Goal: Information Seeking & Learning: Learn about a topic

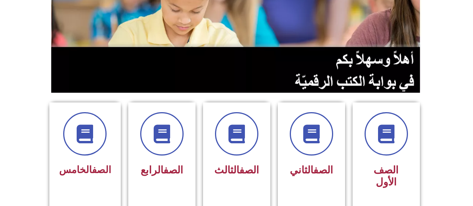
scroll to position [111, 0]
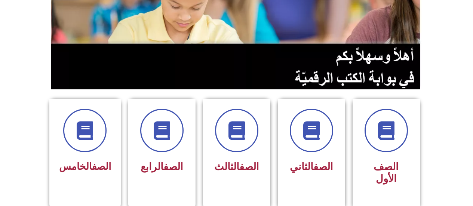
click at [259, 152] on div "الصف الثالث" at bounding box center [237, 143] width 48 height 68
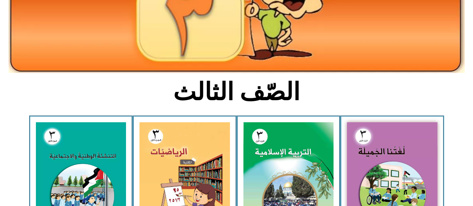
scroll to position [125, 0]
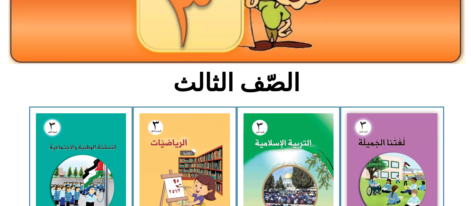
click at [82, 135] on img at bounding box center [81, 169] width 90 height 112
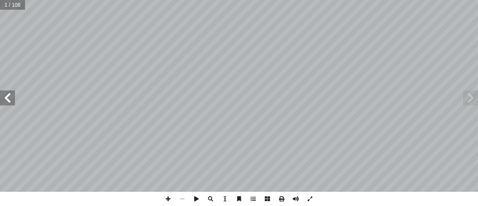
click at [5, 98] on span at bounding box center [7, 97] width 15 height 15
click at [5, 95] on span at bounding box center [7, 97] width 15 height 15
click at [4, 96] on span at bounding box center [7, 97] width 15 height 15
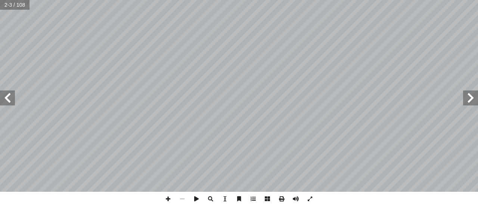
click at [4, 96] on span at bounding box center [7, 97] width 15 height 15
click at [5, 97] on span at bounding box center [7, 97] width 15 height 15
click at [6, 97] on span at bounding box center [7, 97] width 15 height 15
click at [5, 96] on span at bounding box center [7, 97] width 15 height 15
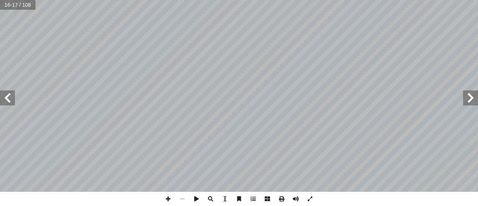
click at [7, 98] on span at bounding box center [7, 97] width 15 height 15
click at [9, 98] on span at bounding box center [7, 97] width 15 height 15
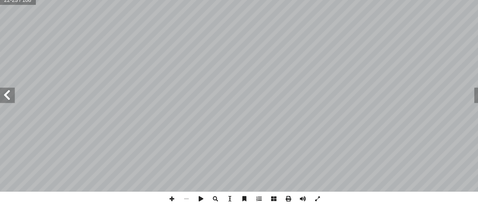
click at [10, 96] on span at bounding box center [7, 97] width 15 height 15
click at [5, 97] on span at bounding box center [7, 97] width 15 height 15
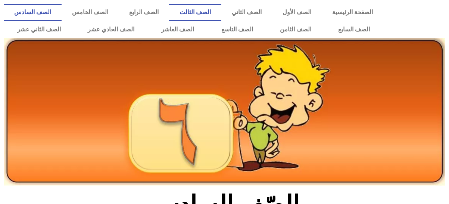
click at [222, 11] on link "الصف الثالث" at bounding box center [195, 12] width 52 height 17
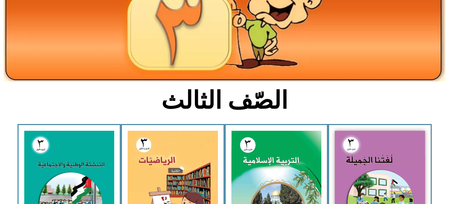
scroll to position [103, 0]
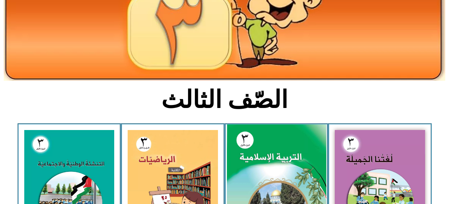
click at [270, 161] on img at bounding box center [276, 186] width 99 height 124
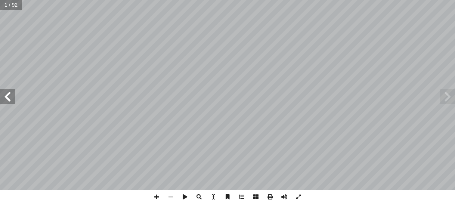
click at [10, 94] on span at bounding box center [7, 96] width 15 height 15
click at [9, 96] on span at bounding box center [7, 96] width 15 height 15
click at [8, 98] on span at bounding box center [7, 96] width 15 height 15
click at [6, 95] on span at bounding box center [7, 96] width 15 height 15
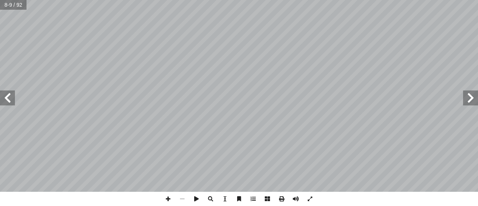
click at [5, 96] on span at bounding box center [7, 97] width 15 height 15
click at [5, 95] on span at bounding box center [7, 97] width 15 height 15
